Goal: Find specific page/section: Find specific page/section

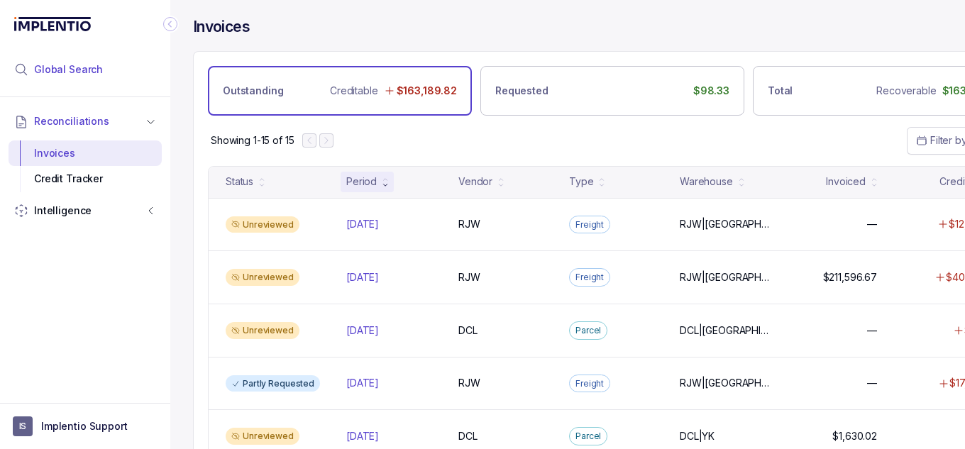
click at [105, 72] on li "Global Search" at bounding box center [85, 69] width 153 height 31
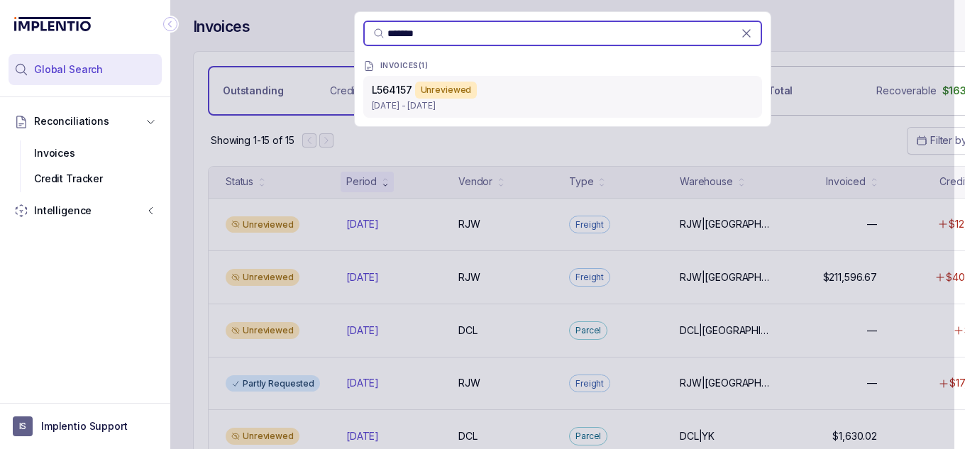
type input "*******"
click at [484, 105] on p "Oct 10 - Oct 10, 2025" at bounding box center [563, 106] width 382 height 14
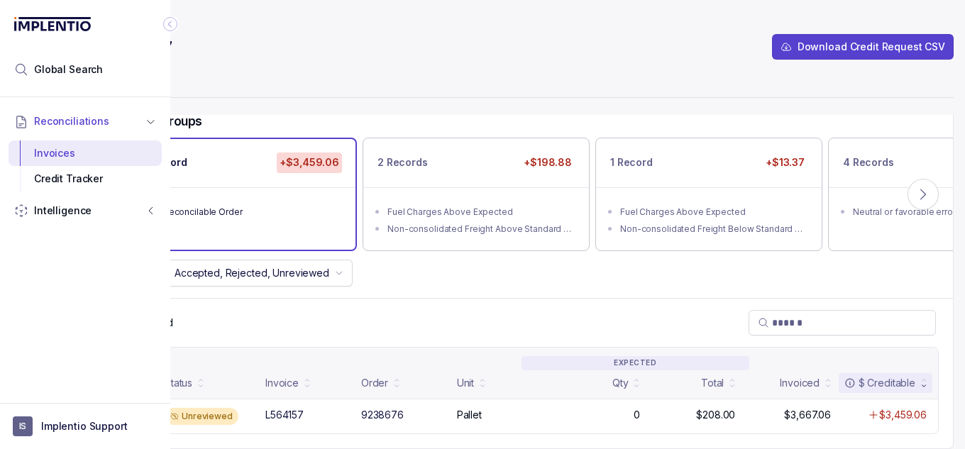
scroll to position [99, 0]
